Goal: Task Accomplishment & Management: Use online tool/utility

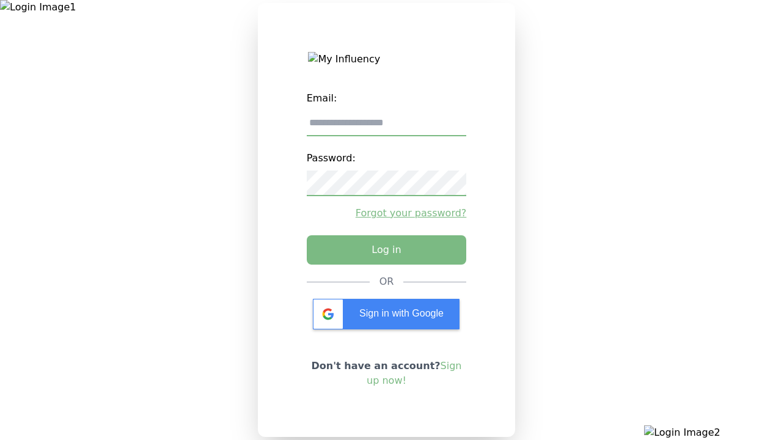
click at [386, 128] on input "email" at bounding box center [387, 124] width 160 height 26
type input "**********"
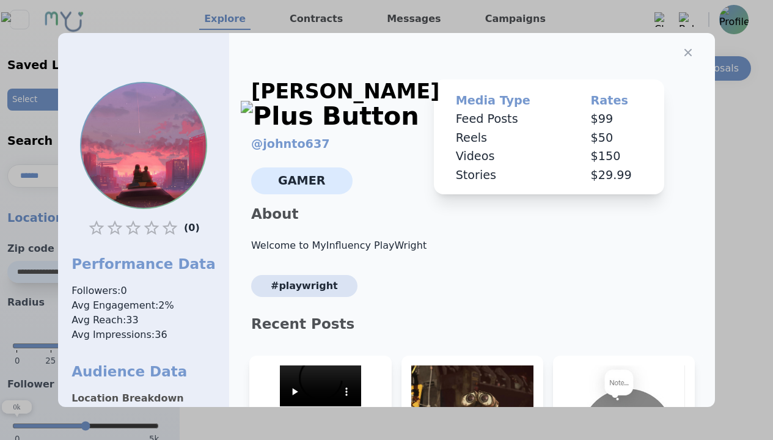
select select "*"
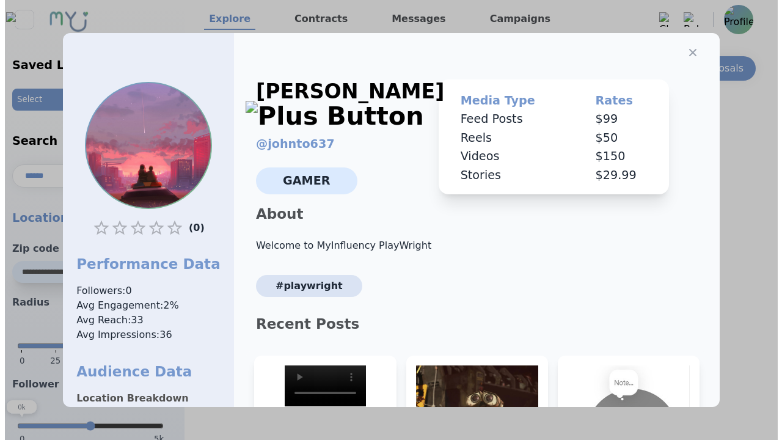
scroll to position [185, 0]
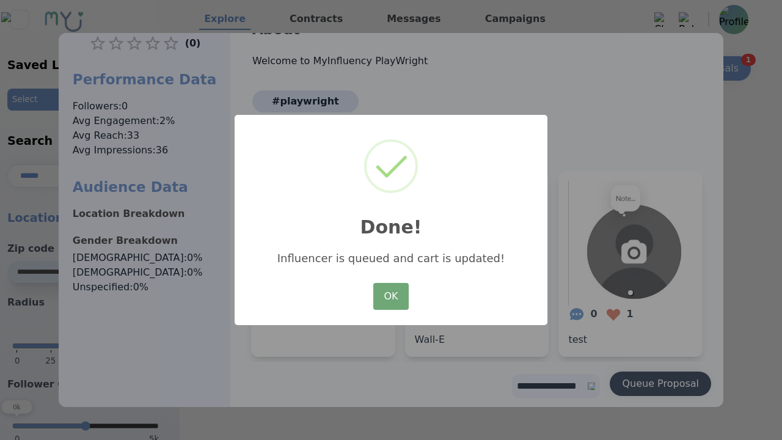
click at [391, 297] on button "OK" at bounding box center [390, 296] width 35 height 27
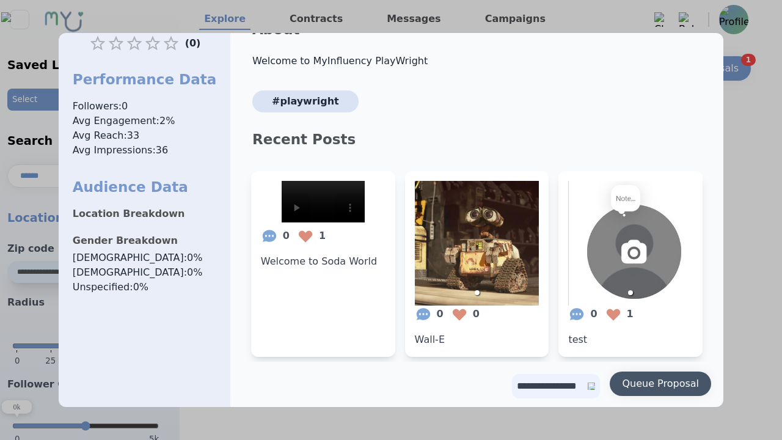
scroll to position [0, 0]
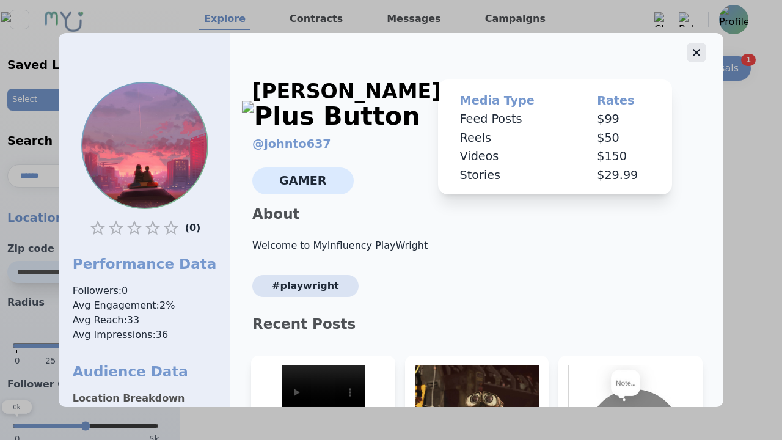
click at [693, 49] on icon "button" at bounding box center [696, 52] width 7 height 7
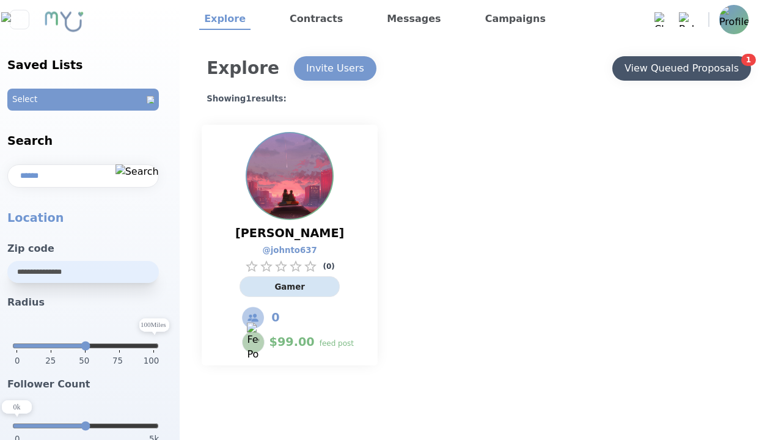
click at [681, 68] on div "View Queued Proposals" at bounding box center [682, 68] width 114 height 15
select select "*"
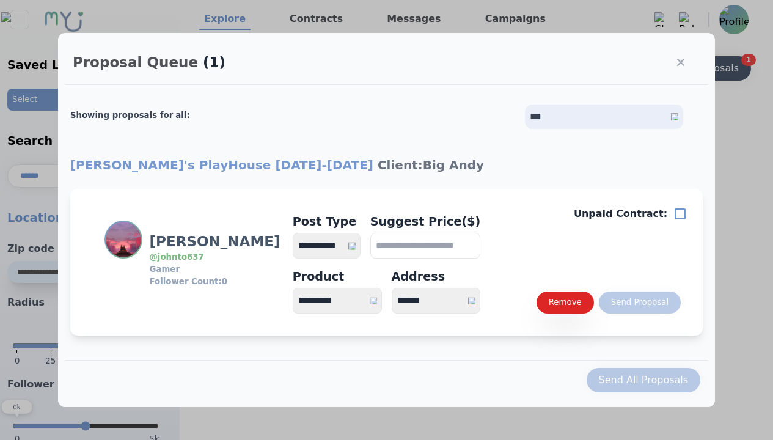
select select "*"
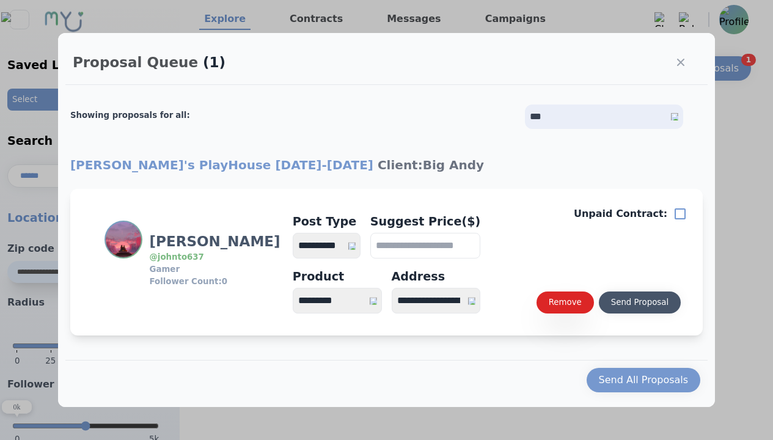
click at [333, 246] on select "**********" at bounding box center [327, 246] width 68 height 26
click at [639, 303] on div "Send Proposal" at bounding box center [639, 302] width 57 height 12
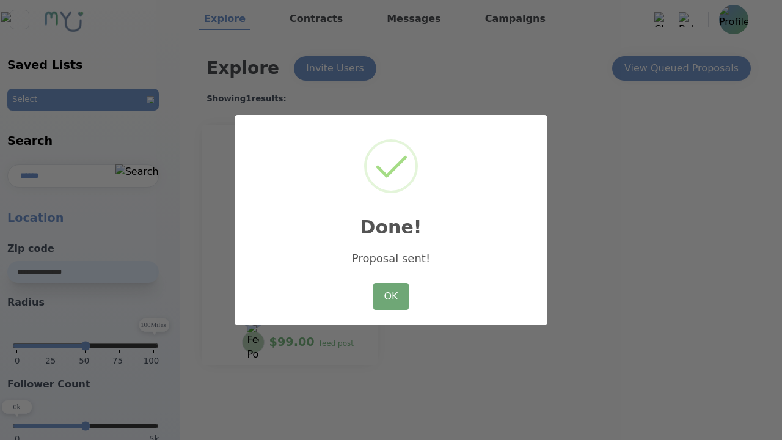
click at [391, 297] on button "OK" at bounding box center [390, 296] width 35 height 27
